Goal: Information Seeking & Learning: Check status

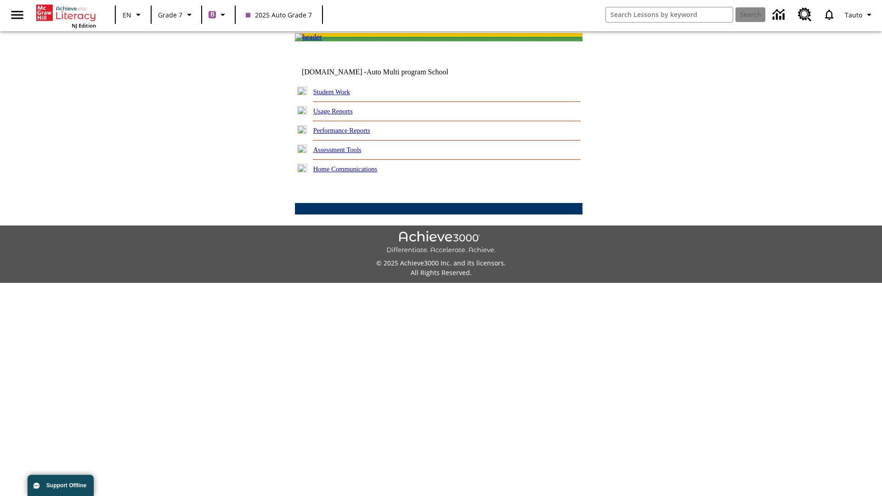
click at [351, 134] on link "Performance Reports" at bounding box center [341, 130] width 57 height 7
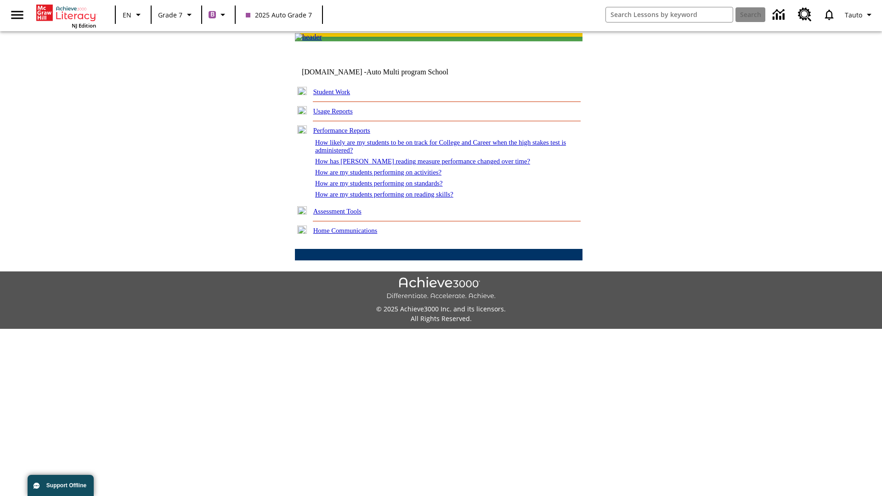
click at [393, 198] on link "How are my students performing on reading skills?" at bounding box center [384, 194] width 138 height 7
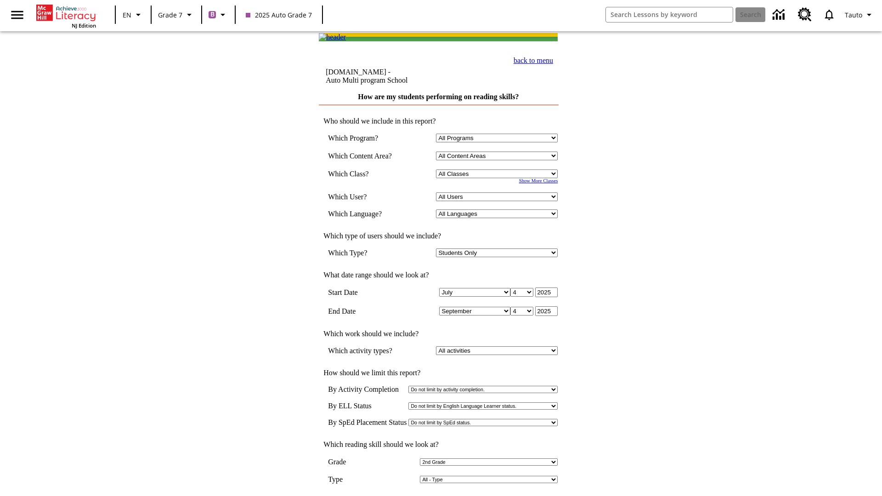
select select "2"
select select "2348140"
